Goal: Information Seeking & Learning: Learn about a topic

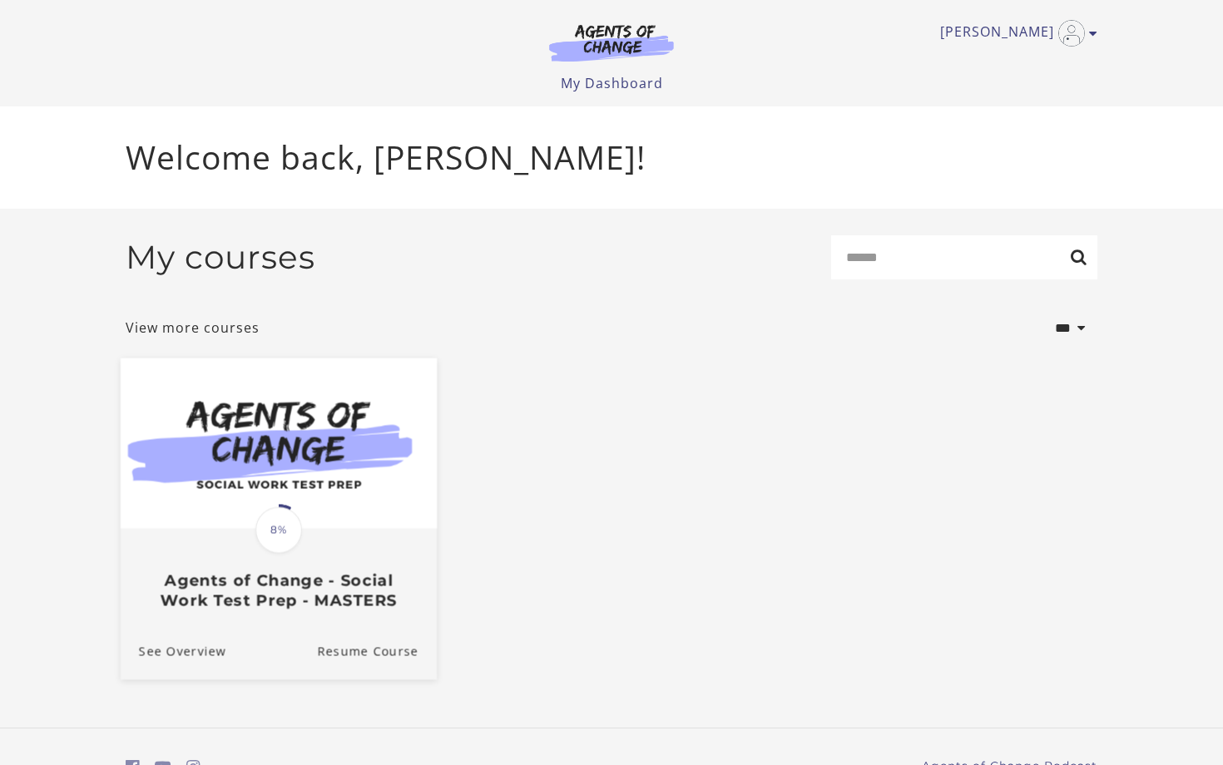
click at [377, 447] on img at bounding box center [279, 443] width 316 height 170
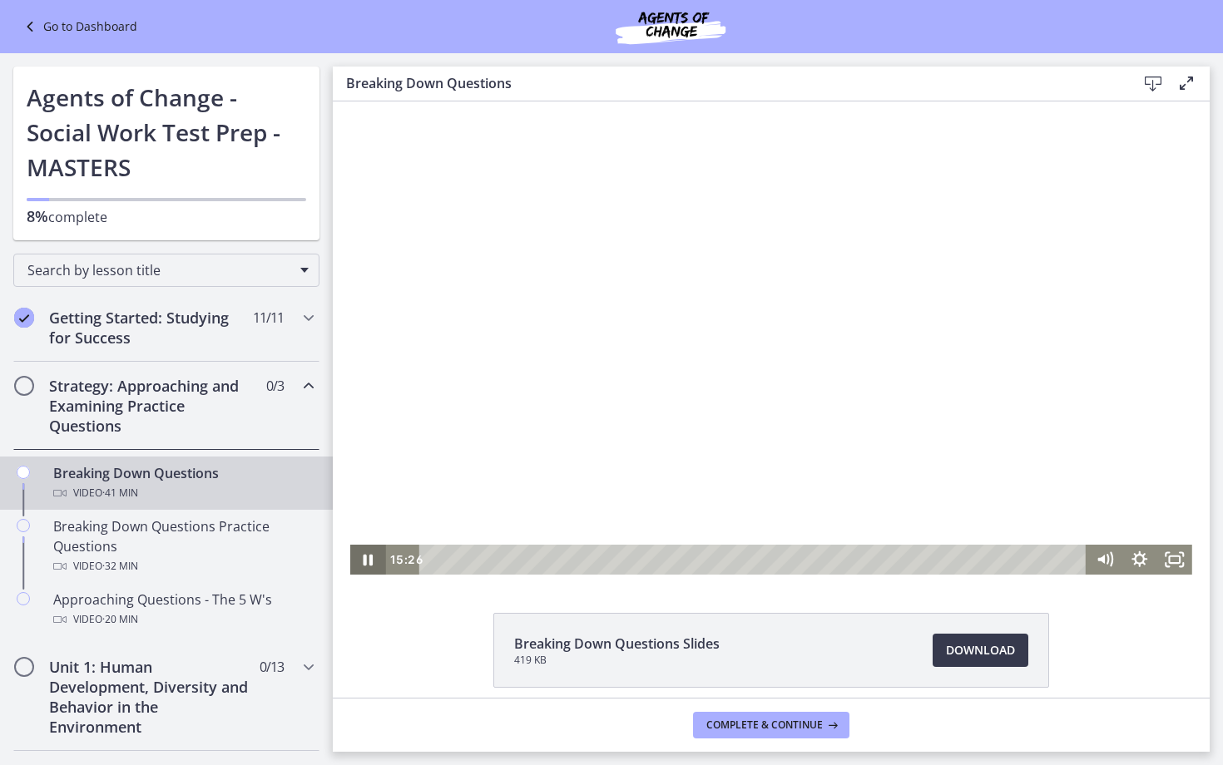
click at [367, 559] on icon "Pause" at bounding box center [367, 560] width 35 height 30
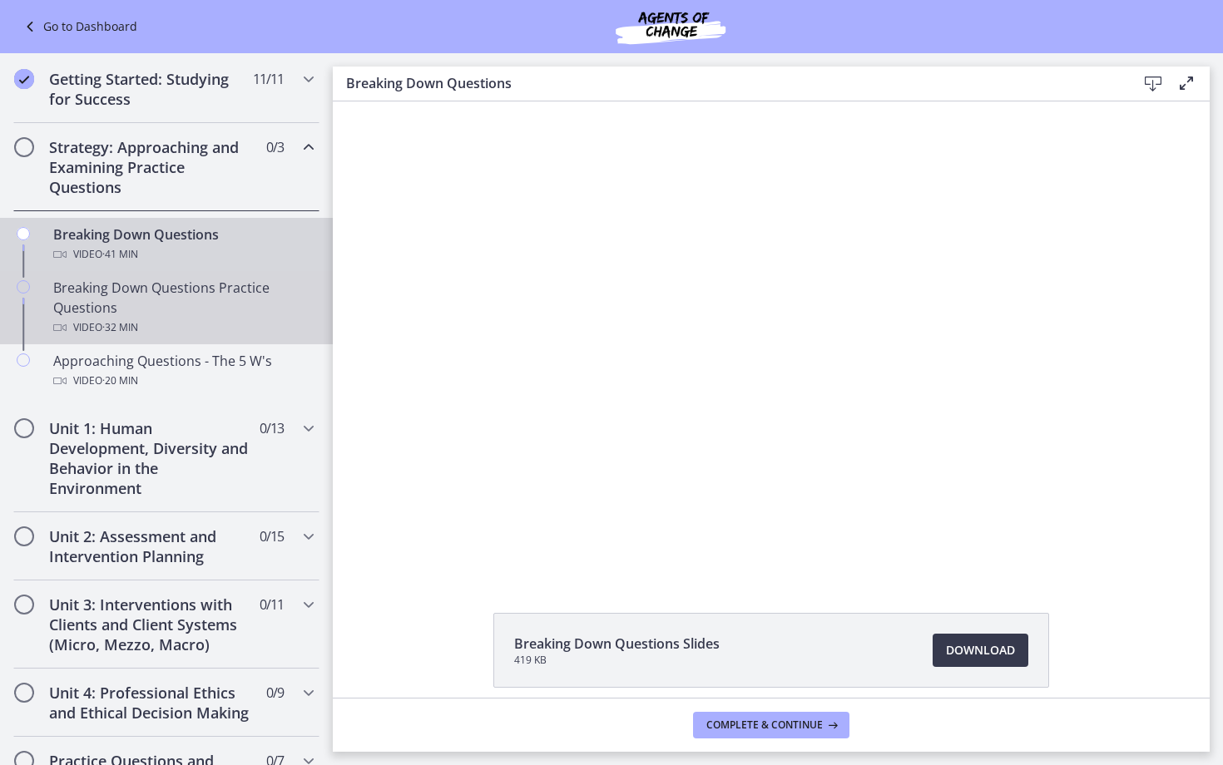
scroll to position [240, 0]
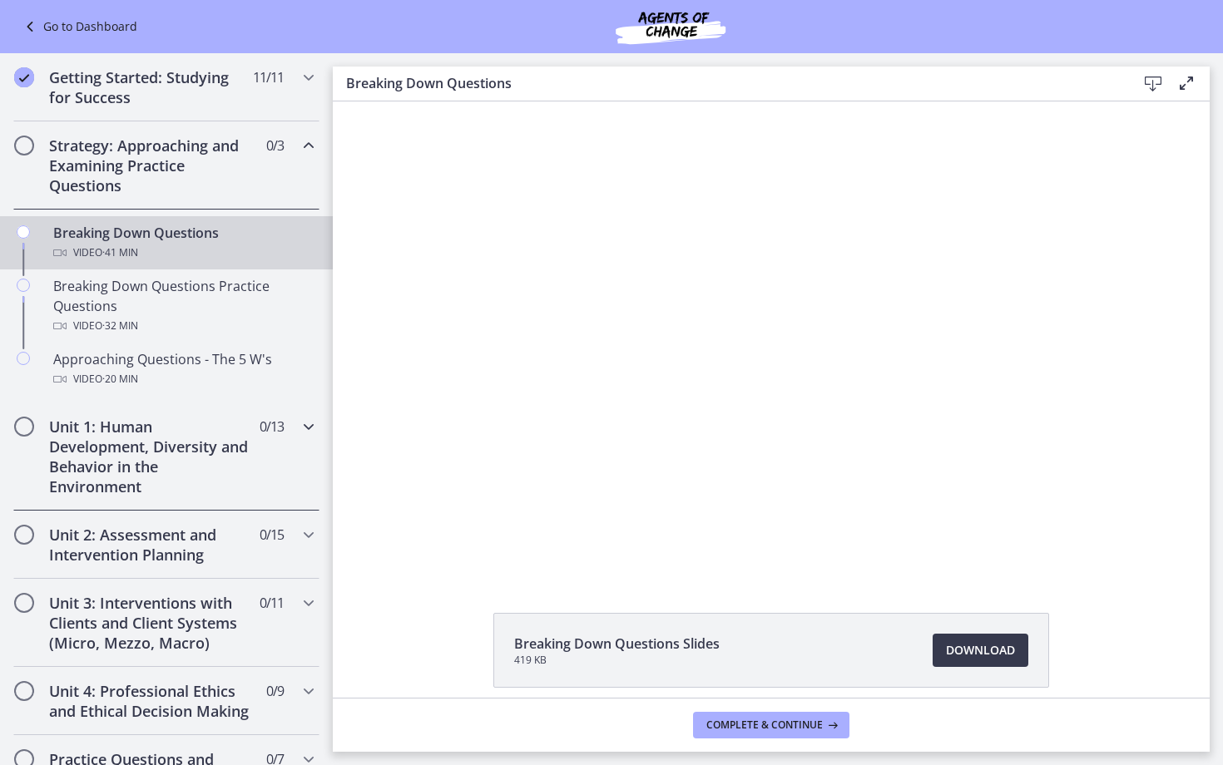
click at [177, 467] on h2 "Unit 1: Human Development, Diversity and Behavior in the Environment" at bounding box center [150, 457] width 203 height 80
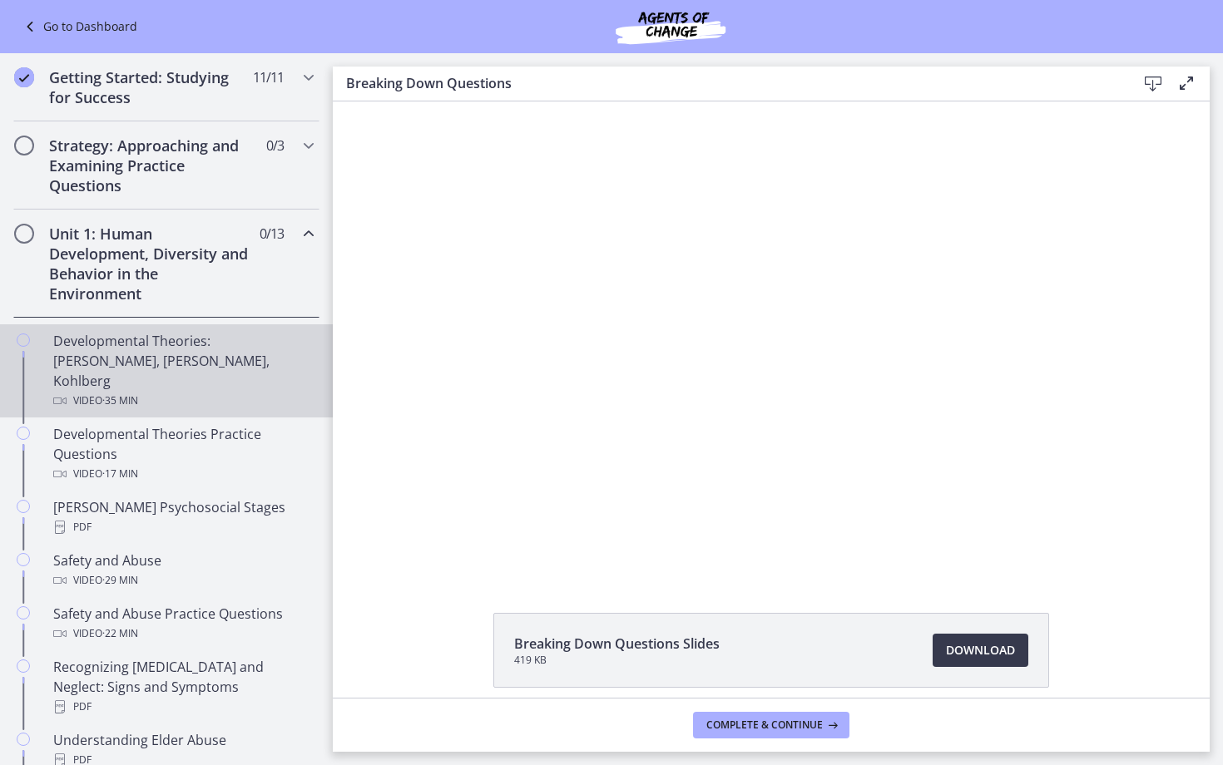
click at [190, 368] on div "Developmental Theories: Erikson, Piaget, Kohlberg Video · 35 min" at bounding box center [182, 371] width 259 height 80
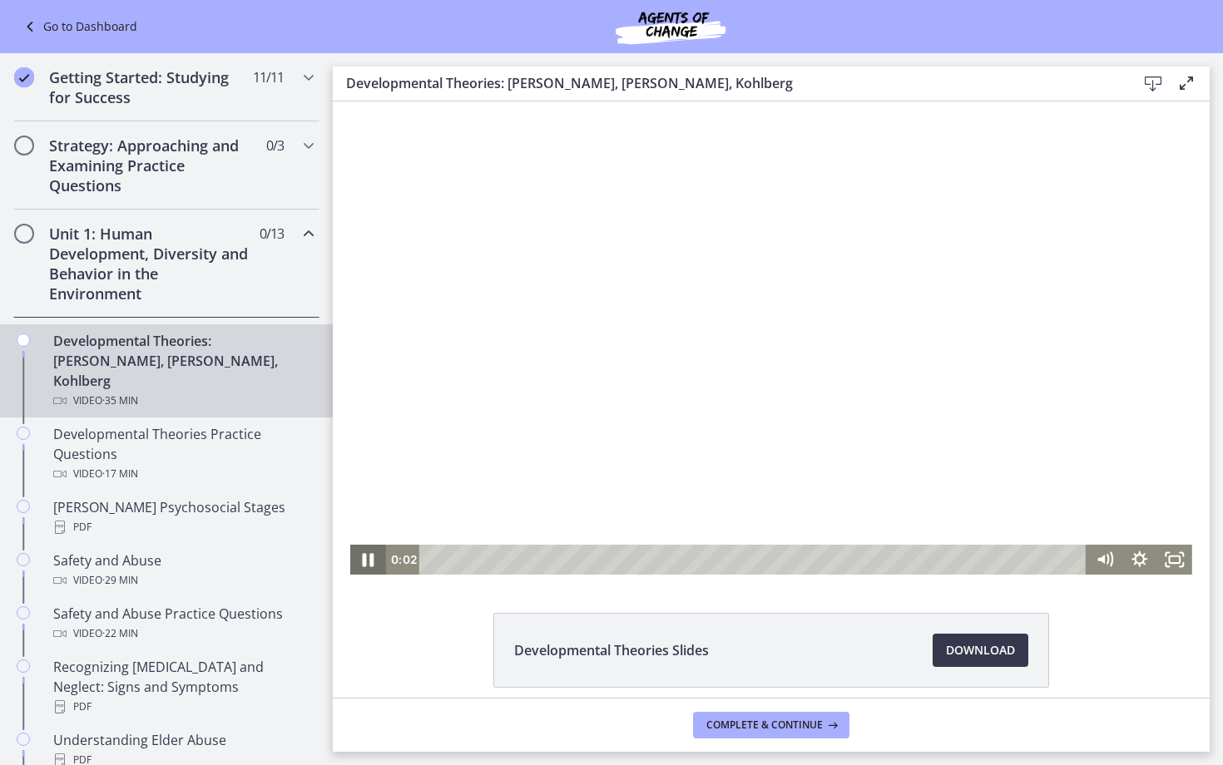
click at [364, 557] on icon "Pause" at bounding box center [369, 559] width 12 height 13
click at [844, 254] on div at bounding box center [771, 337] width 842 height 473
drag, startPoint x: 448, startPoint y: 559, endPoint x: 432, endPoint y: 561, distance: 16.0
click at [432, 561] on div "Playbar" at bounding box center [436, 560] width 10 height 10
click at [804, 439] on div at bounding box center [771, 337] width 842 height 473
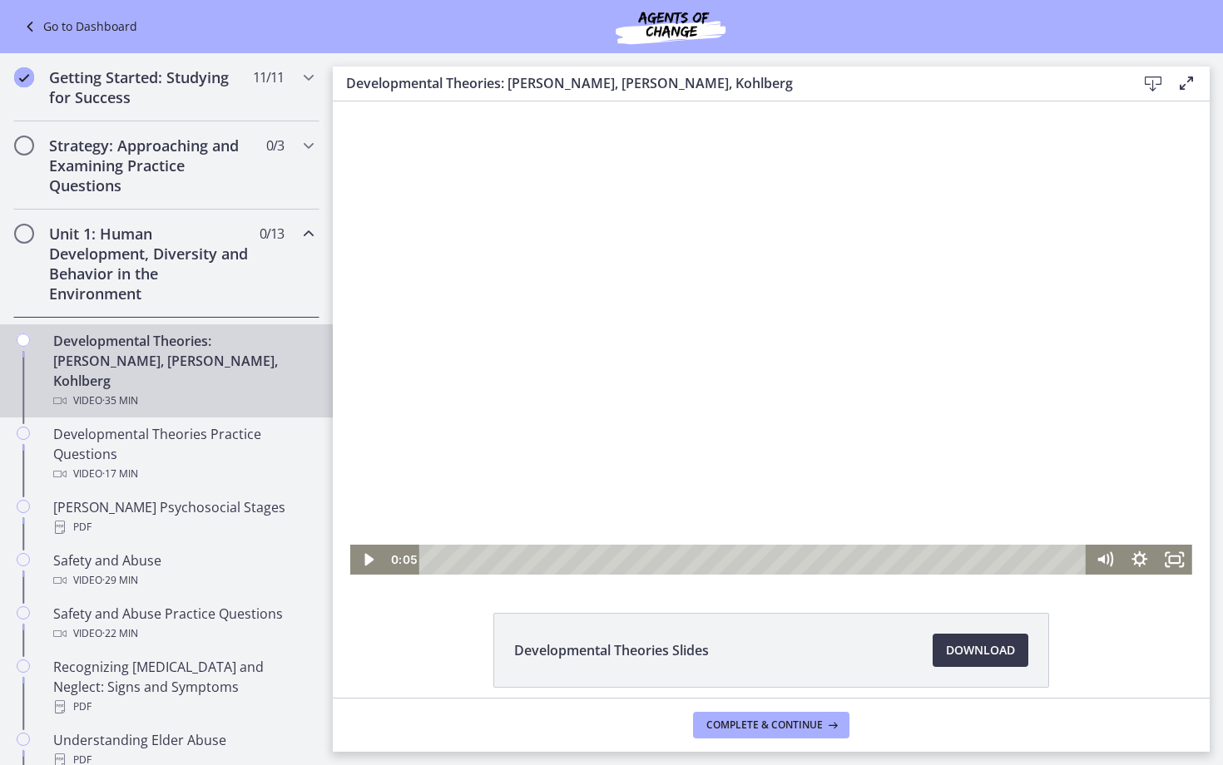
click at [722, 351] on div at bounding box center [771, 337] width 842 height 473
click at [504, 473] on div at bounding box center [771, 337] width 842 height 473
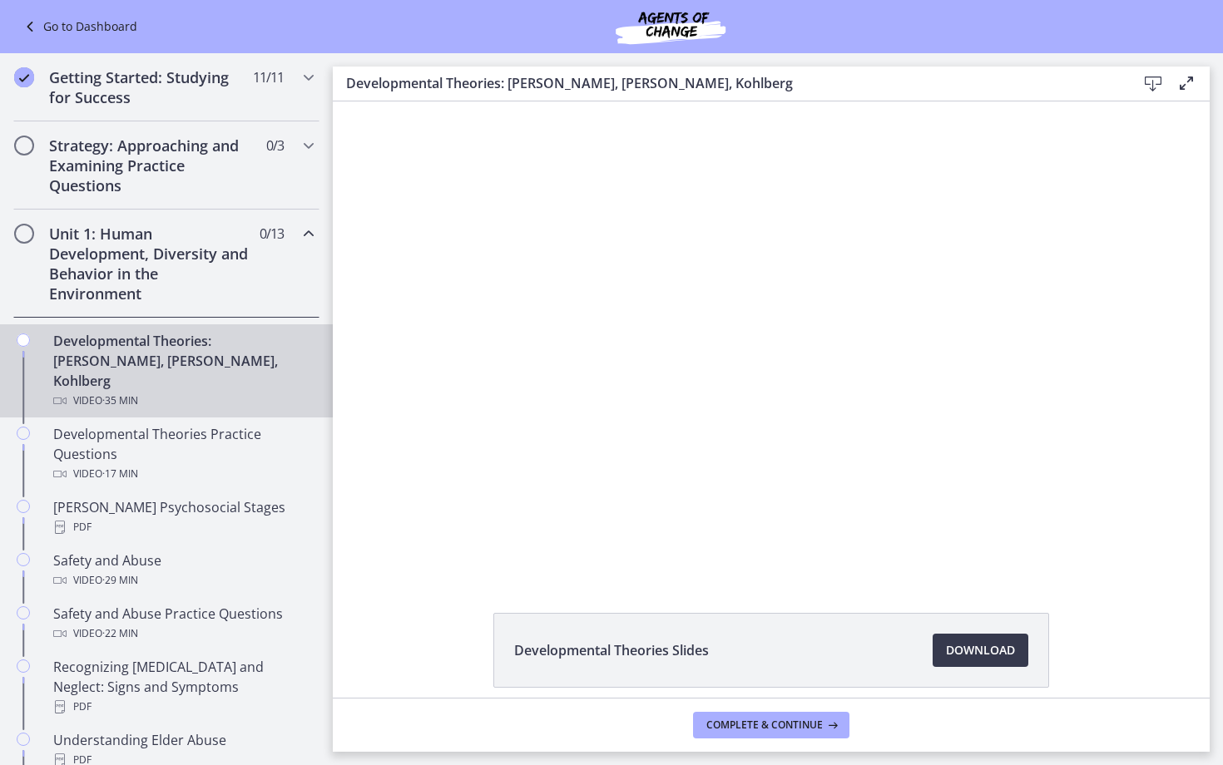
click at [504, 473] on div at bounding box center [771, 337] width 842 height 473
click at [997, 648] on span "Download Opens in a new window" at bounding box center [980, 650] width 69 height 20
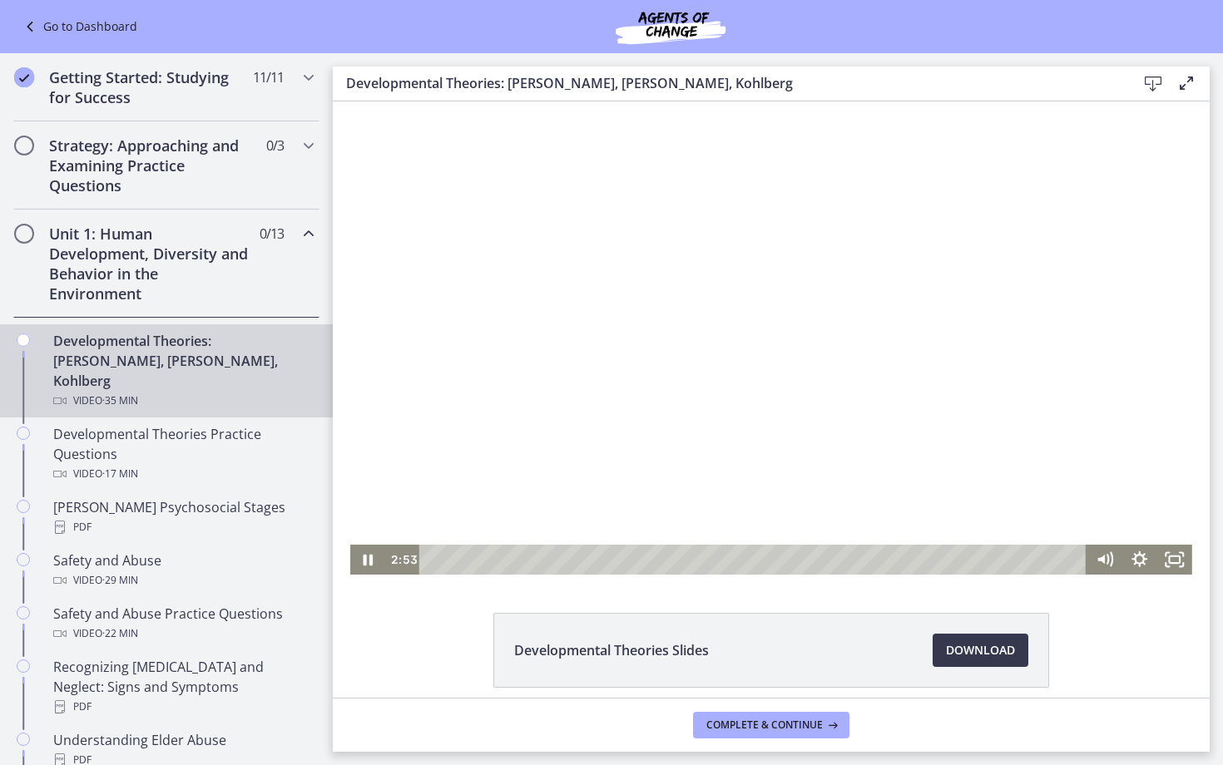
click at [739, 289] on div at bounding box center [771, 337] width 842 height 473
